Goal: Register for event/course

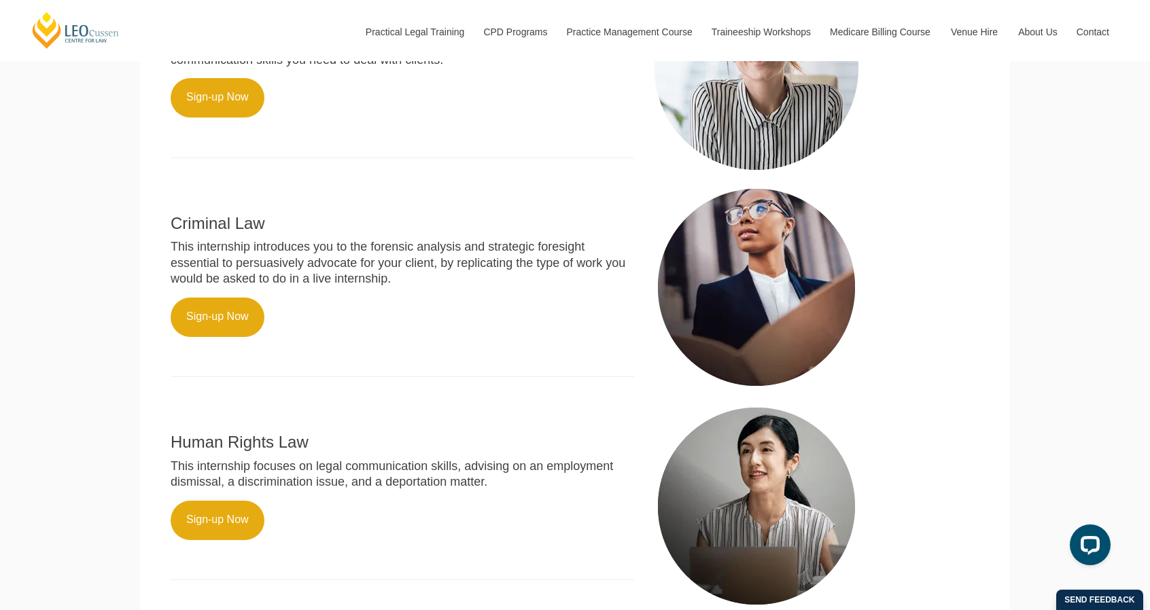
scroll to position [666, 0]
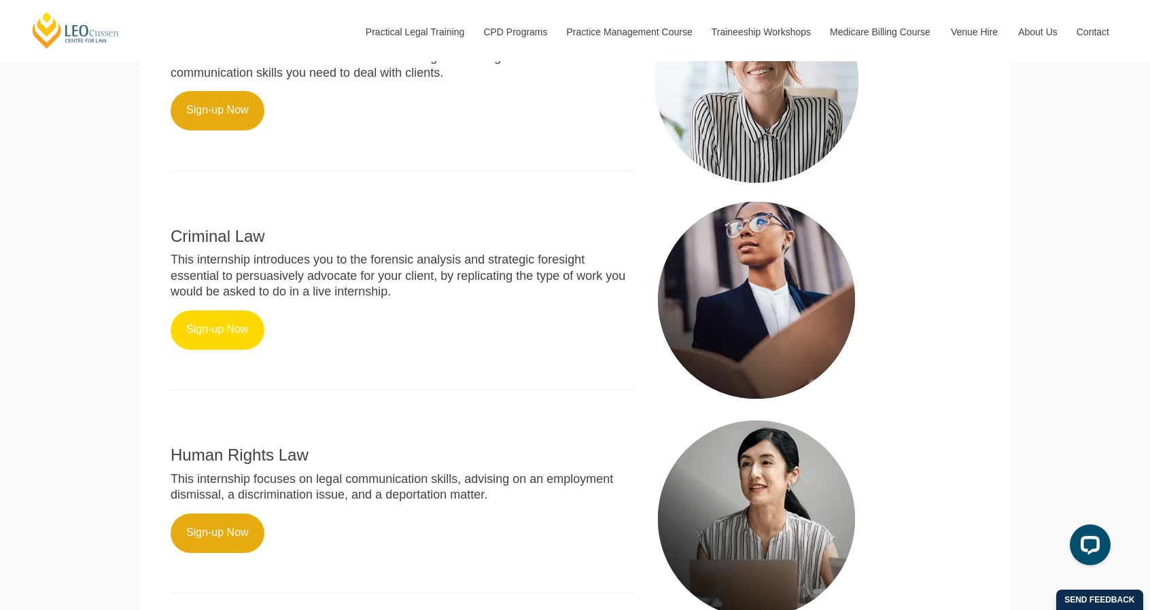
click at [207, 347] on link "Sign-up Now" at bounding box center [218, 330] width 94 height 39
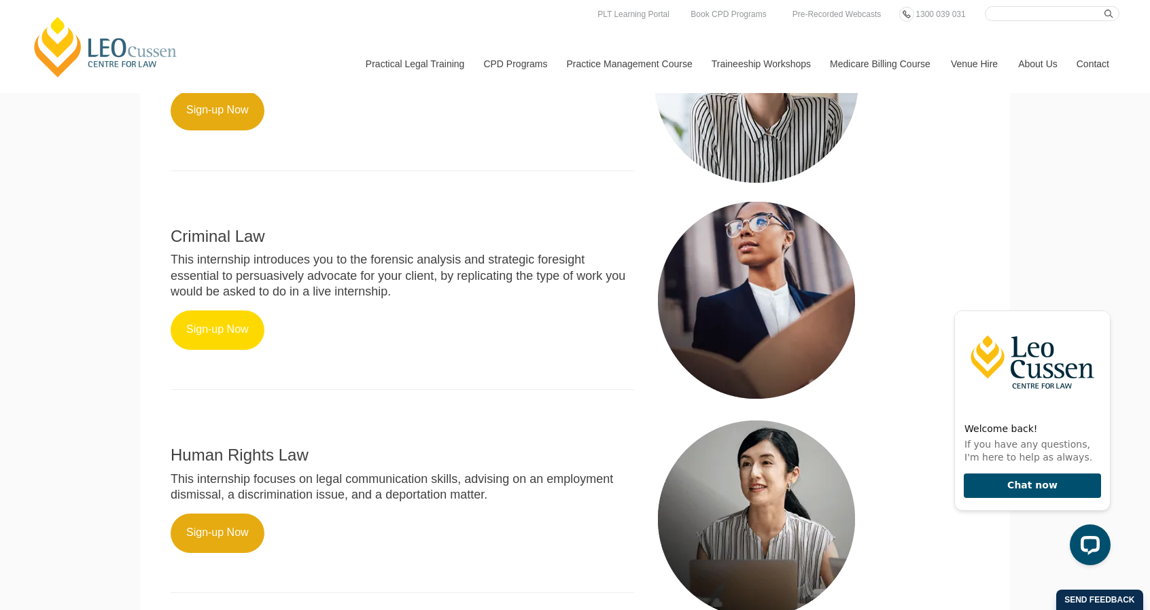
click at [207, 348] on link "Sign-up Now" at bounding box center [218, 330] width 94 height 39
